Goal: Find contact information: Find contact information

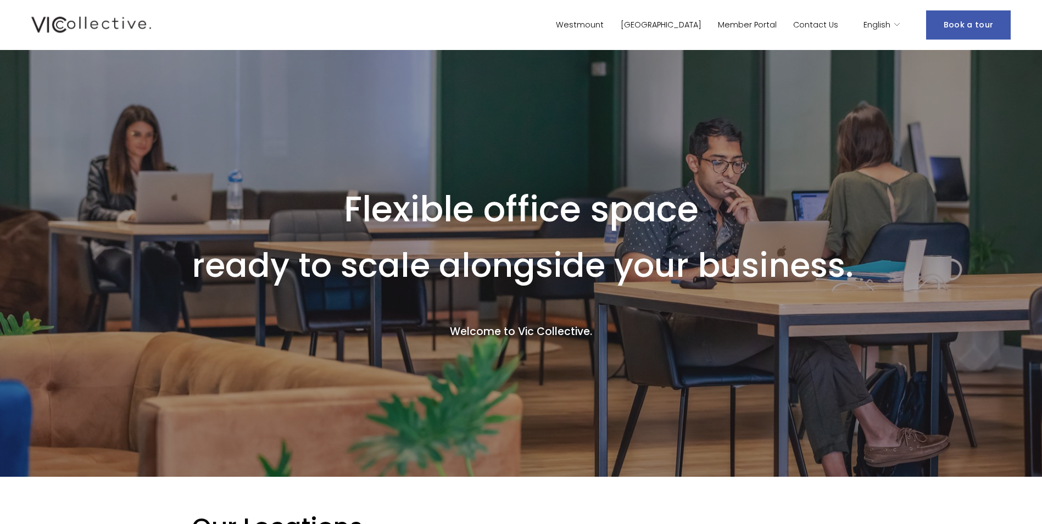
click at [604, 23] on link "Westmount" at bounding box center [580, 25] width 48 height 16
click at [821, 31] on link "Contact Us" at bounding box center [815, 25] width 45 height 16
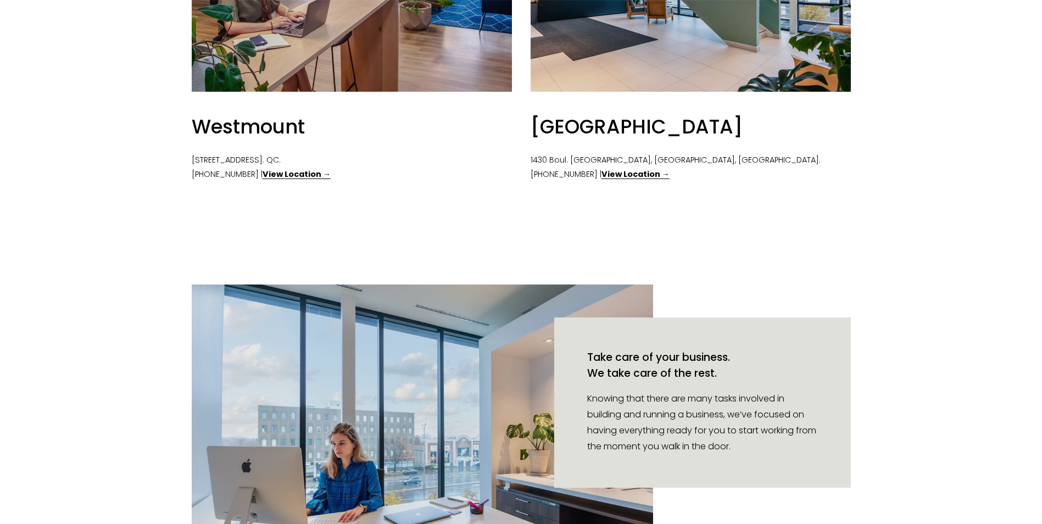
scroll to position [659, 0]
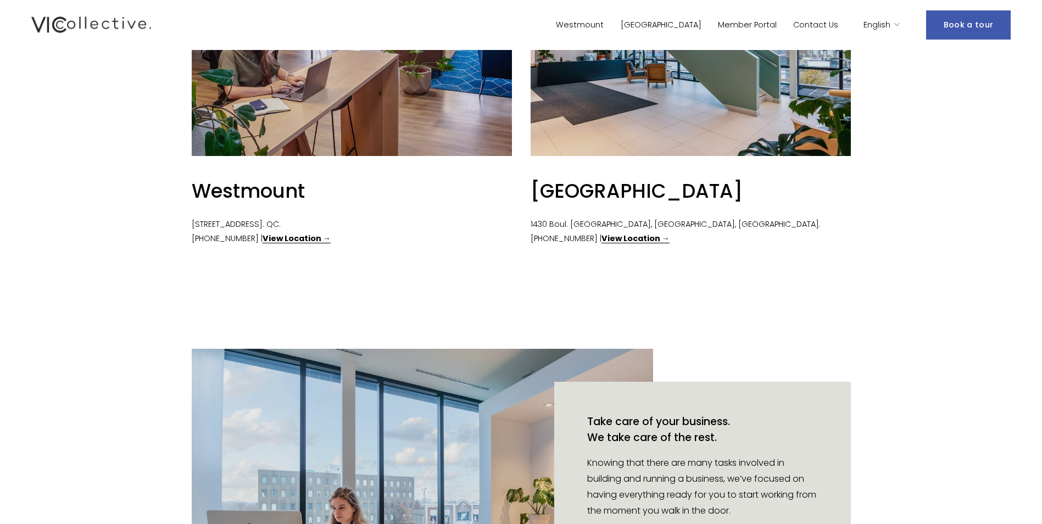
click at [284, 244] on strong "View Location →" at bounding box center [297, 238] width 68 height 11
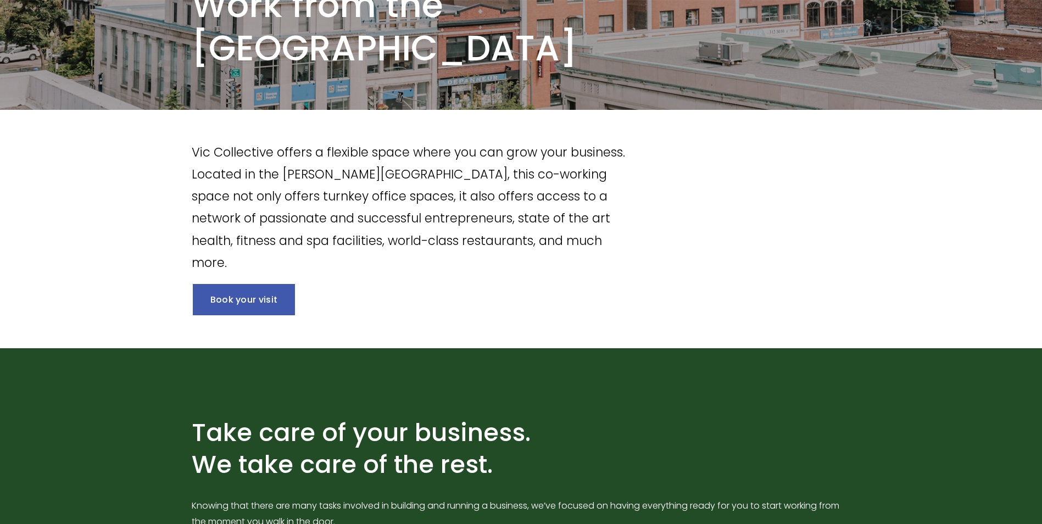
scroll to position [220, 0]
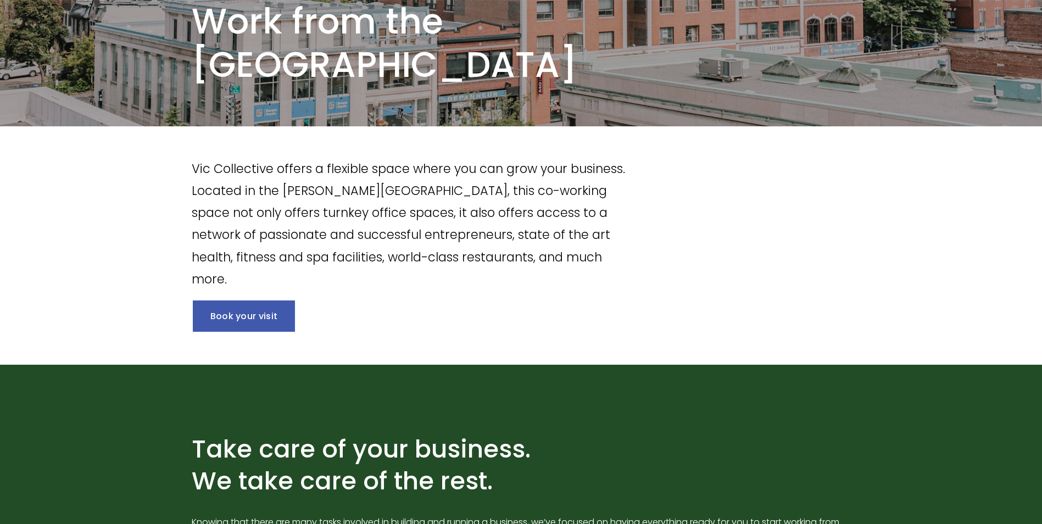
drag, startPoint x: 794, startPoint y: 249, endPoint x: 679, endPoint y: 233, distance: 115.9
click at [794, 249] on div "Vic Collective offers a flexible space where you can grow your business. Locate…" at bounding box center [521, 246] width 1042 height 176
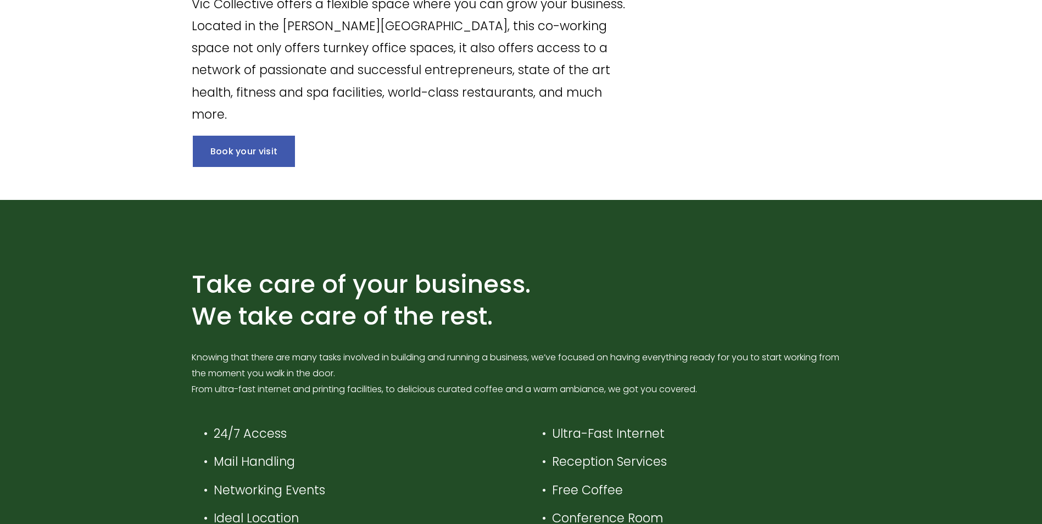
scroll to position [330, 0]
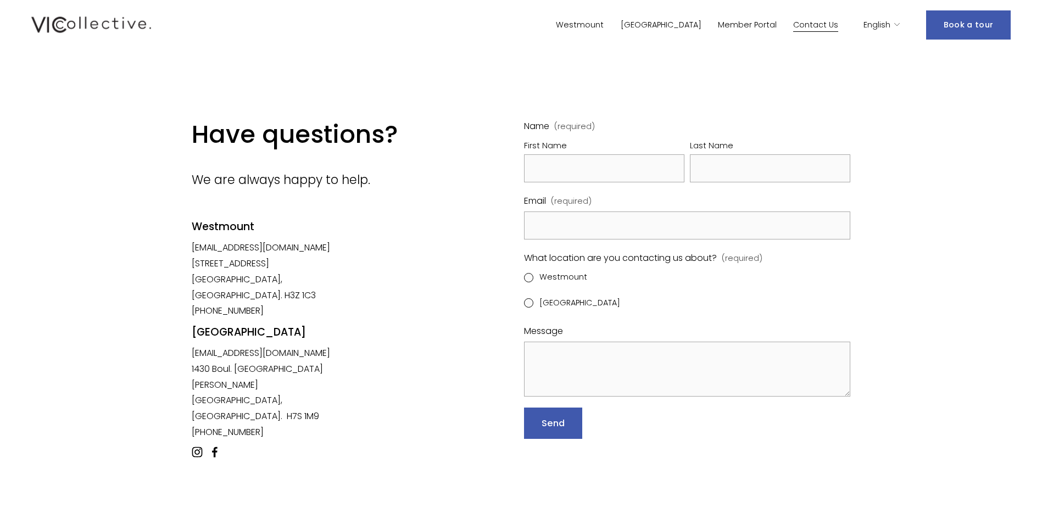
click at [336, 242] on div "Westmount" at bounding box center [272, 237] width 160 height 35
drag, startPoint x: 333, startPoint y: 250, endPoint x: 214, endPoint y: 252, distance: 119.8
click at [214, 252] on div "Westmount" at bounding box center [272, 237] width 160 height 35
drag, startPoint x: 214, startPoint y: 252, endPoint x: 326, endPoint y: 255, distance: 112.7
click at [326, 254] on div "Westmount" at bounding box center [272, 237] width 160 height 35
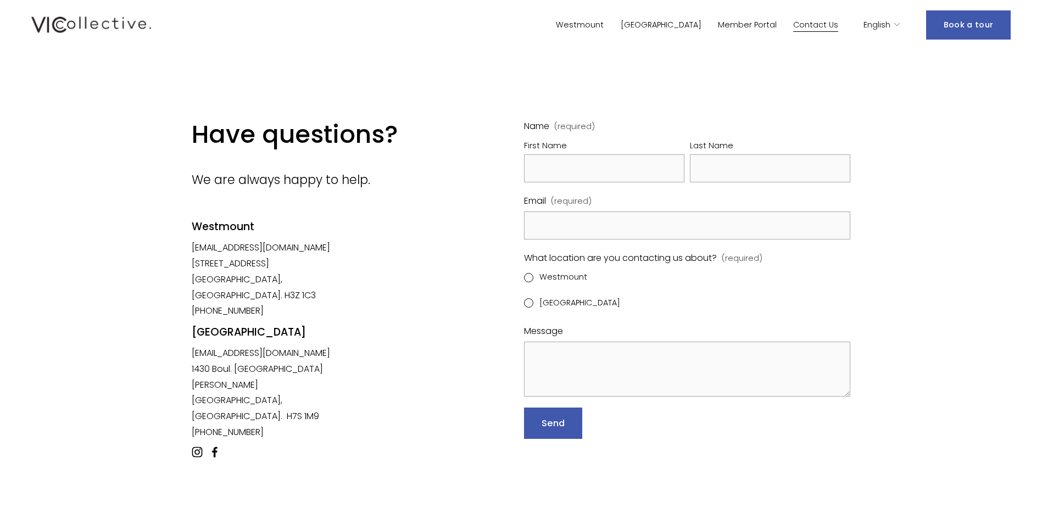
drag, startPoint x: 325, startPoint y: 249, endPoint x: 274, endPoint y: 254, distance: 50.8
click at [274, 254] on div "Westmount" at bounding box center [272, 237] width 160 height 35
drag, startPoint x: 188, startPoint y: 249, endPoint x: 223, endPoint y: 261, distance: 37.0
click at [223, 261] on div "Have questions? We are always happy to help. Westmount westmount@viccollective.…" at bounding box center [521, 300] width 1042 height 362
drag, startPoint x: 223, startPoint y: 261, endPoint x: 370, endPoint y: 237, distance: 148.6
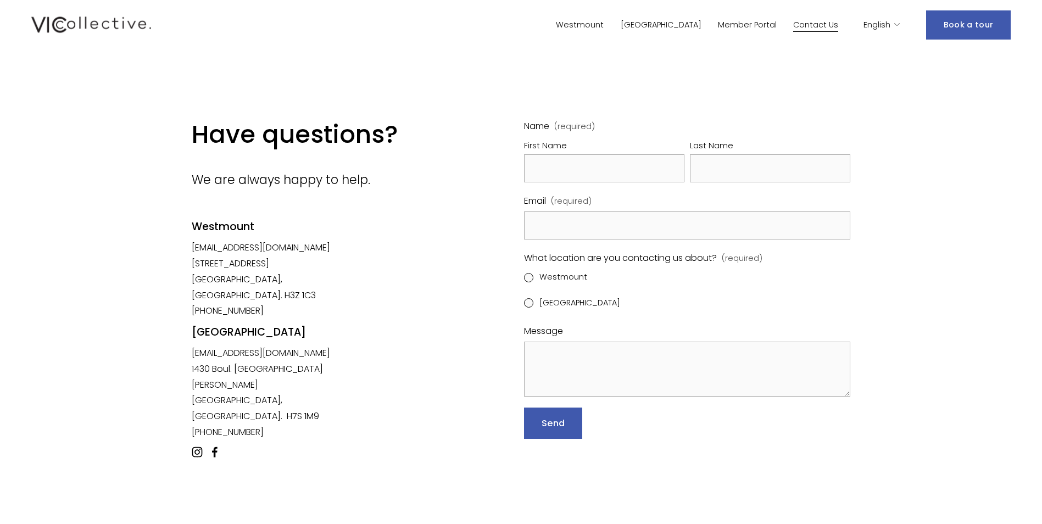
click at [390, 229] on div "Have questions? We are always happy to help. Westmount westmount@viccollective.…" at bounding box center [521, 300] width 1042 height 362
drag, startPoint x: 191, startPoint y: 250, endPoint x: 220, endPoint y: 250, distance: 29.7
click at [220, 250] on div "Have questions? We are always happy to help. Westmount westmount@viccollective.…" at bounding box center [521, 300] width 1042 height 362
drag, startPoint x: 220, startPoint y: 250, endPoint x: 270, endPoint y: 250, distance: 49.4
click at [237, 244] on div "Westmount" at bounding box center [272, 237] width 160 height 35
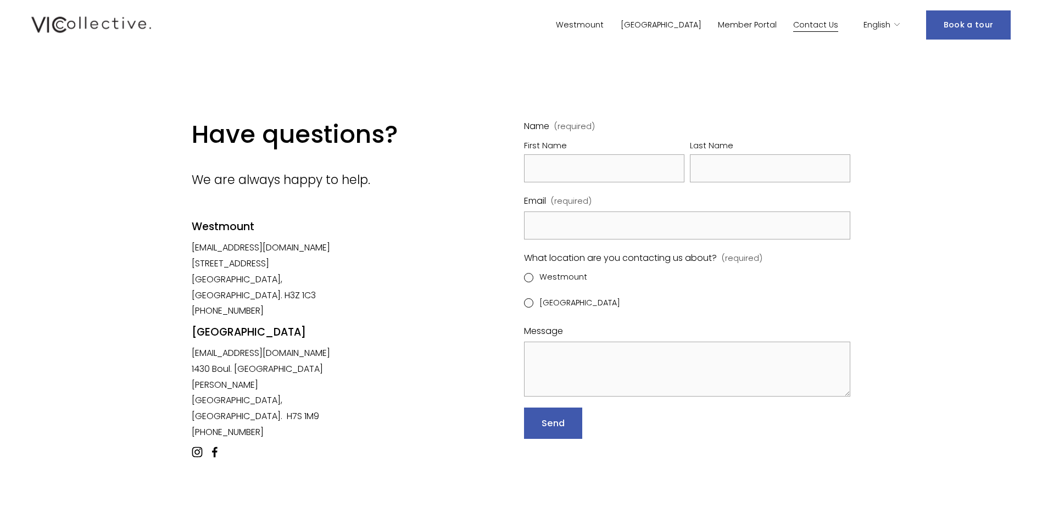
drag, startPoint x: 326, startPoint y: 249, endPoint x: 225, endPoint y: 253, distance: 101.2
click at [291, 249] on div "Westmount" at bounding box center [272, 237] width 160 height 35
click at [199, 252] on div "Westmount" at bounding box center [272, 237] width 160 height 35
drag, startPoint x: 194, startPoint y: 250, endPoint x: 249, endPoint y: 256, distance: 55.2
click at [249, 254] on div "Westmount" at bounding box center [272, 237] width 160 height 35
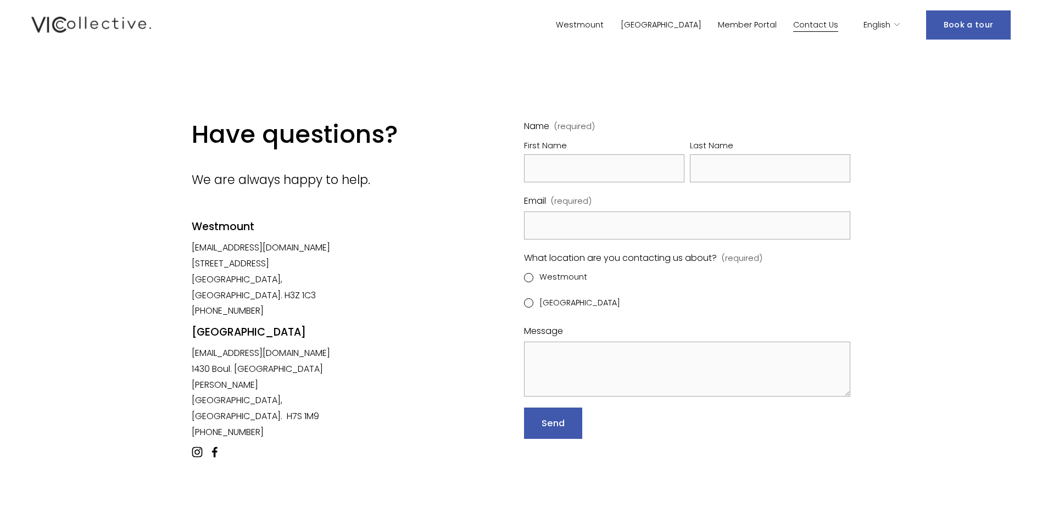
drag, startPoint x: 249, startPoint y: 256, endPoint x: 259, endPoint y: 253, distance: 10.4
click at [259, 253] on div "Westmount" at bounding box center [272, 237] width 160 height 35
click at [288, 253] on div "Westmount" at bounding box center [272, 237] width 160 height 35
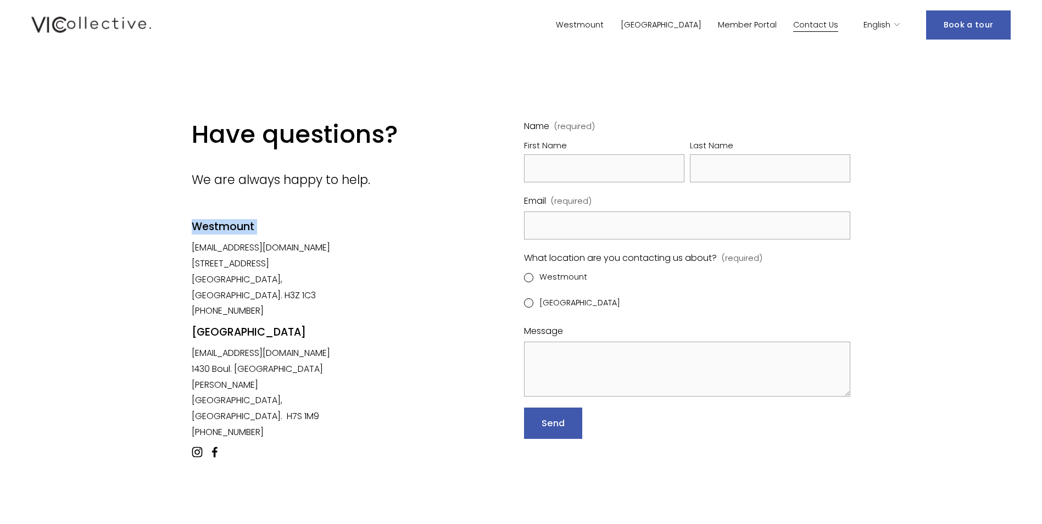
drag, startPoint x: 288, startPoint y: 253, endPoint x: 308, endPoint y: 249, distance: 20.6
click at [308, 249] on div "Westmount" at bounding box center [272, 237] width 160 height 35
drag, startPoint x: 191, startPoint y: 252, endPoint x: 248, endPoint y: 254, distance: 57.2
click at [248, 254] on div "Have questions? We are always happy to help. [GEOGRAPHIC_DATA] [EMAIL_ADDRESS][…" at bounding box center [521, 300] width 1042 height 362
drag, startPoint x: 248, startPoint y: 254, endPoint x: 211, endPoint y: 258, distance: 37.0
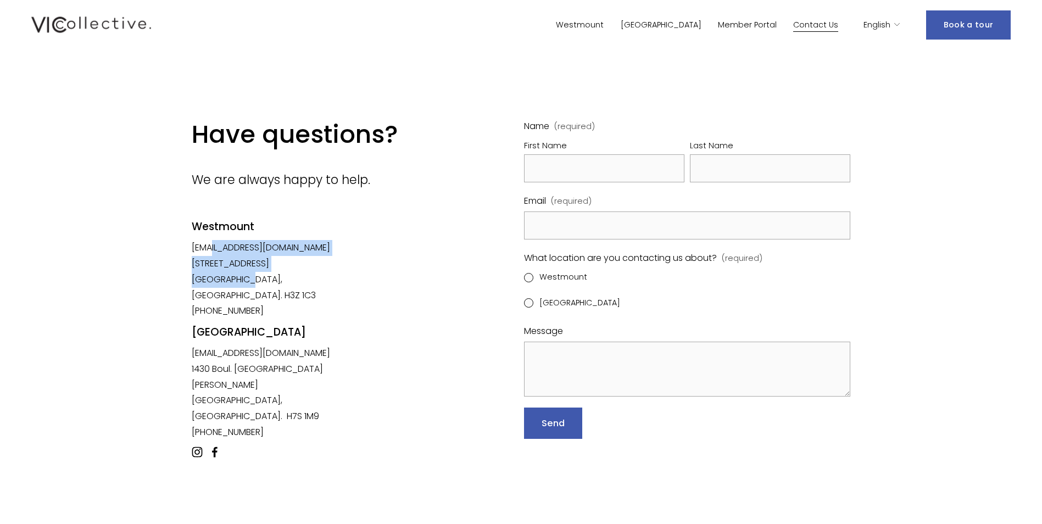
click at [211, 258] on p "westmount@viccollective.com 376 Victoria Ave. #200 Westmount, QC. H3Z 1C3 (514)…" at bounding box center [272, 279] width 160 height 79
drag, startPoint x: 211, startPoint y: 258, endPoint x: 266, endPoint y: 269, distance: 56.0
click at [258, 268] on p "westmount@viccollective.com 376 Victoria Ave. #200 Westmount, QC. H3Z 1C3 (514)…" at bounding box center [272, 279] width 160 height 79
drag, startPoint x: 326, startPoint y: 251, endPoint x: 255, endPoint y: 251, distance: 70.3
click at [258, 251] on div "Westmount" at bounding box center [272, 237] width 160 height 35
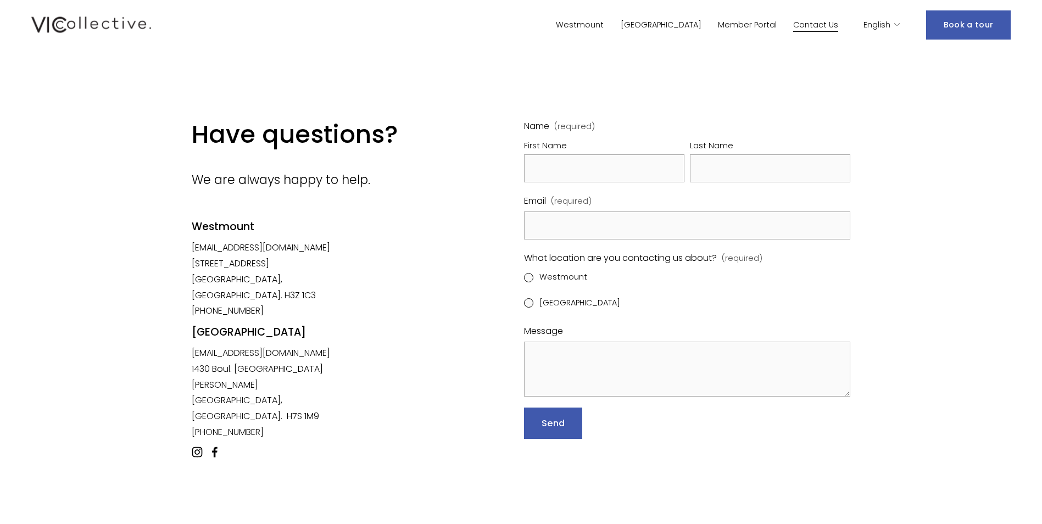
drag, startPoint x: 285, startPoint y: 270, endPoint x: 176, endPoint y: 250, distance: 111.2
click at [176, 250] on div "Have questions? We are always happy to help. [GEOGRAPHIC_DATA] [EMAIL_ADDRESS][…" at bounding box center [521, 300] width 1042 height 362
copy div "Westmount westmount@viccollective.com 376 Victoria Ave. #200"
click at [880, 27] on span "English" at bounding box center [877, 25] width 27 height 14
click at [899, 27] on icon "language picker" at bounding box center [897, 25] width 8 height 8
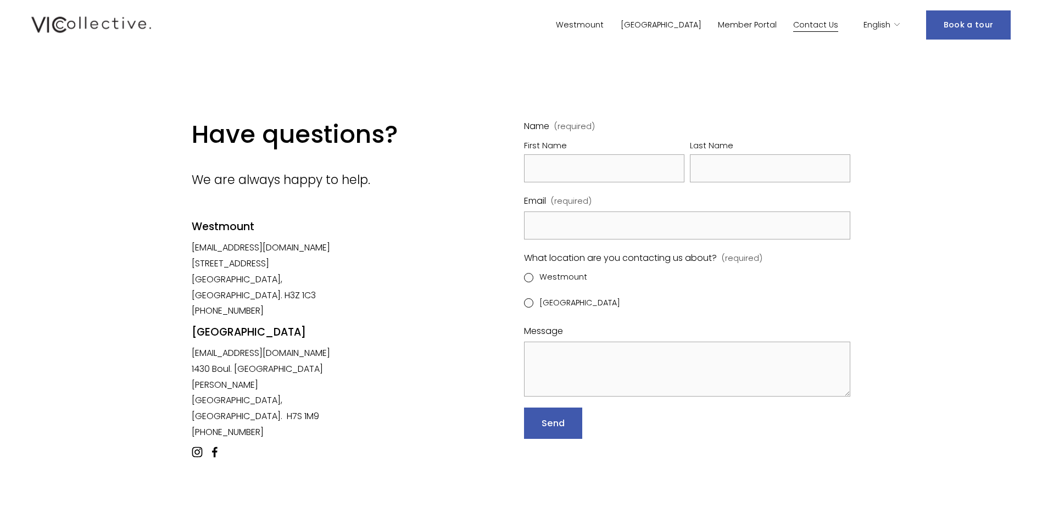
click at [901, 18] on div "English" at bounding box center [882, 25] width 37 height 16
click at [886, 29] on span "English" at bounding box center [877, 25] width 27 height 14
click at [877, 26] on span "English" at bounding box center [877, 25] width 27 height 14
click at [870, 257] on div "Have questions? We are always happy to help. Westmount westmount@viccollective.…" at bounding box center [521, 300] width 1042 height 362
click at [877, 87] on div "Have questions? We are always happy to help. Westmount westmount@viccollective.…" at bounding box center [521, 299] width 1042 height 499
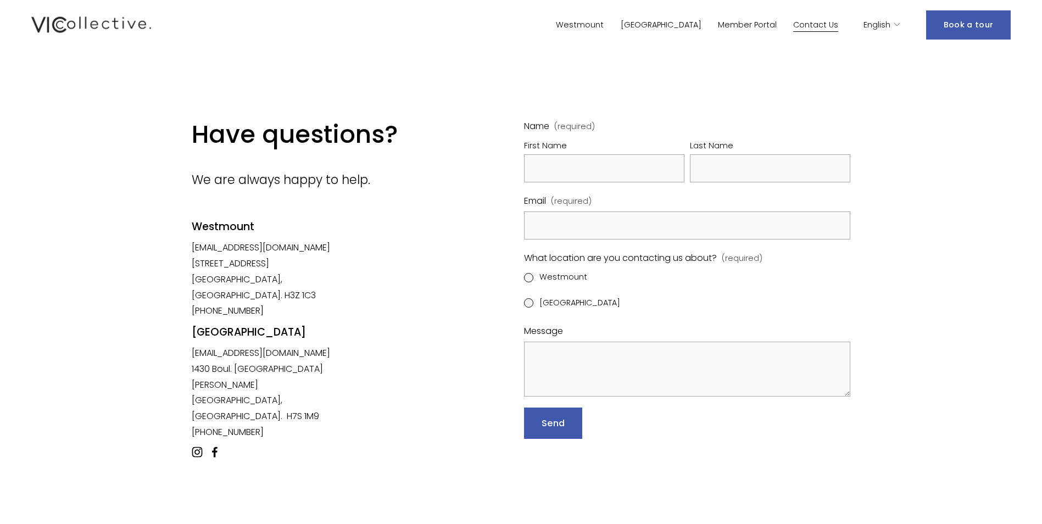
click at [470, 303] on div "Have questions? We are always happy to help. Westmount westmount@viccollective.…" at bounding box center [521, 300] width 1042 height 362
click at [454, 320] on div "Have questions? We are always happy to help. Westmount westmount@viccollective.…" at bounding box center [521, 300] width 1042 height 362
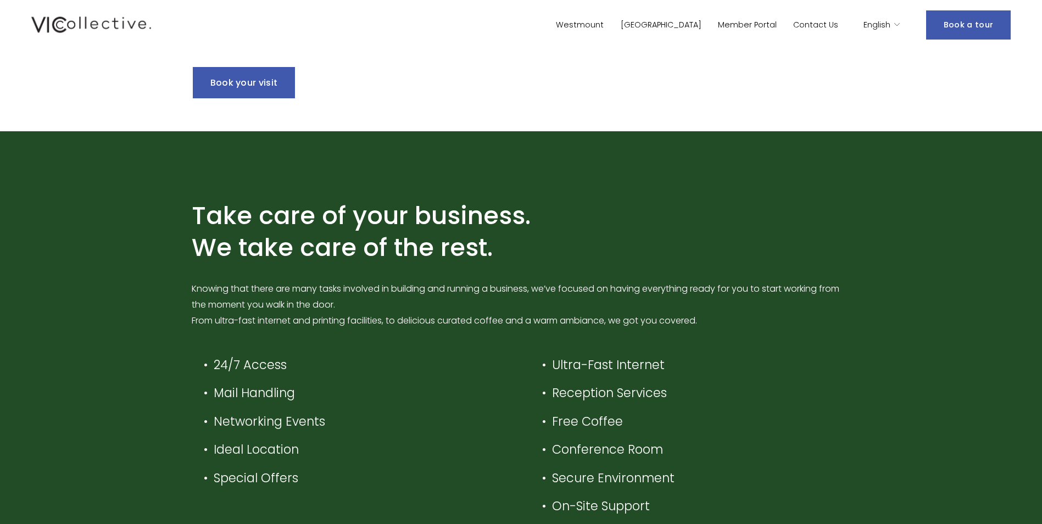
scroll to position [439, 0]
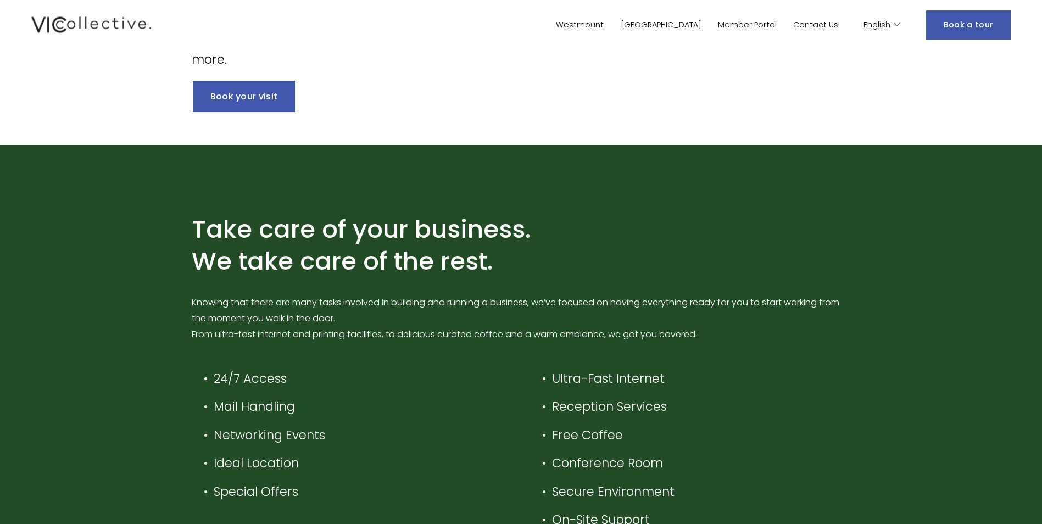
click at [254, 96] on link "Book your visit" at bounding box center [244, 96] width 103 height 31
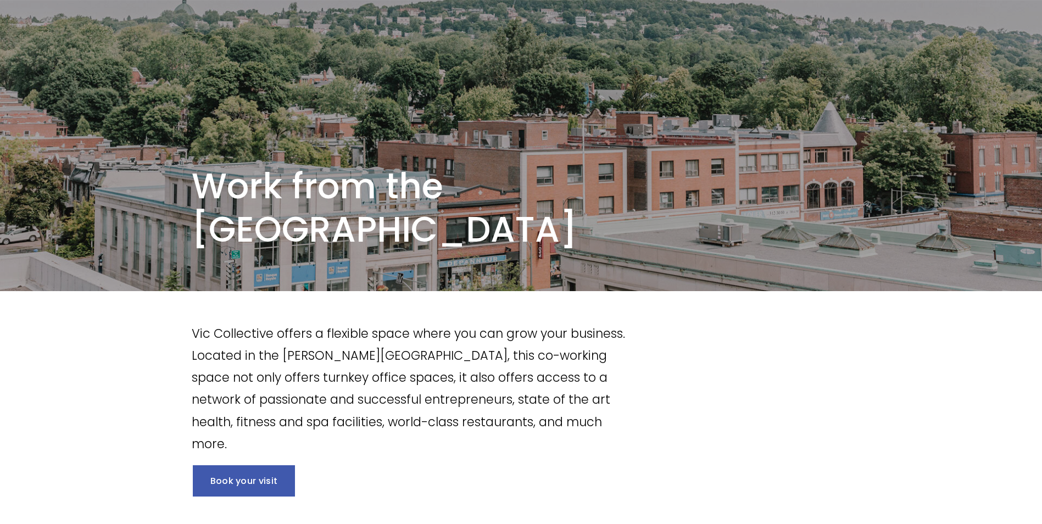
scroll to position [110, 0]
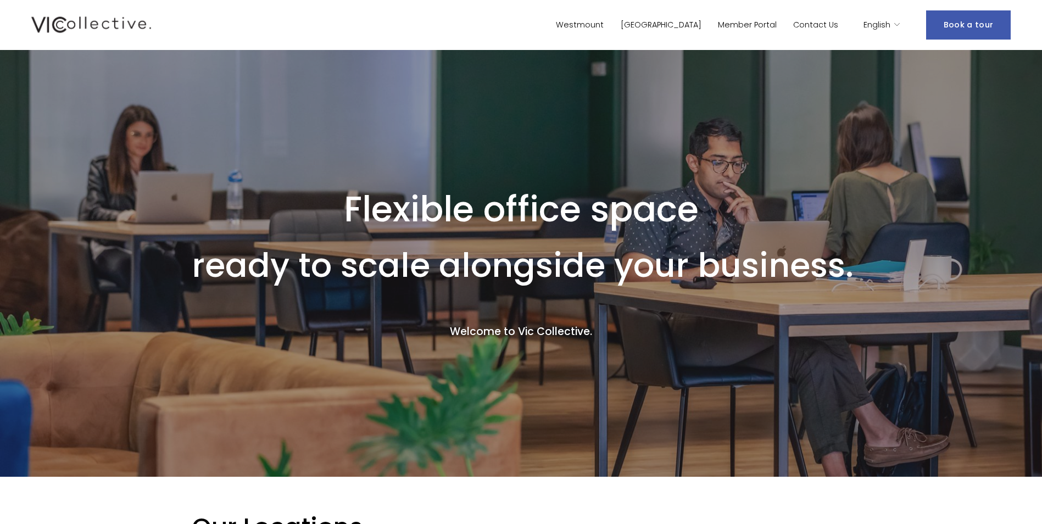
click at [764, 24] on link "Member Portal" at bounding box center [747, 25] width 59 height 16
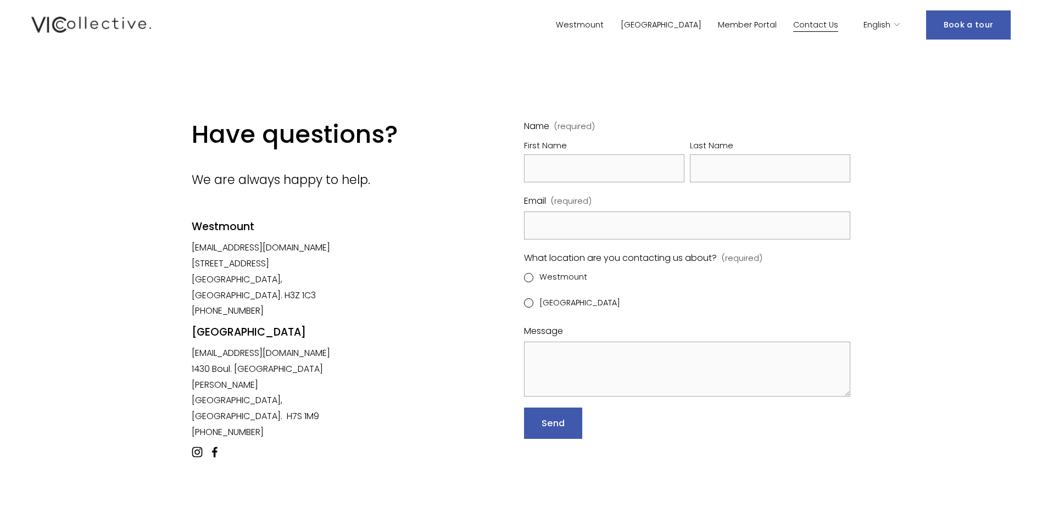
click at [939, 155] on div "Have questions? We are always happy to help. [GEOGRAPHIC_DATA] [EMAIL_ADDRESS][…" at bounding box center [521, 300] width 1042 height 362
